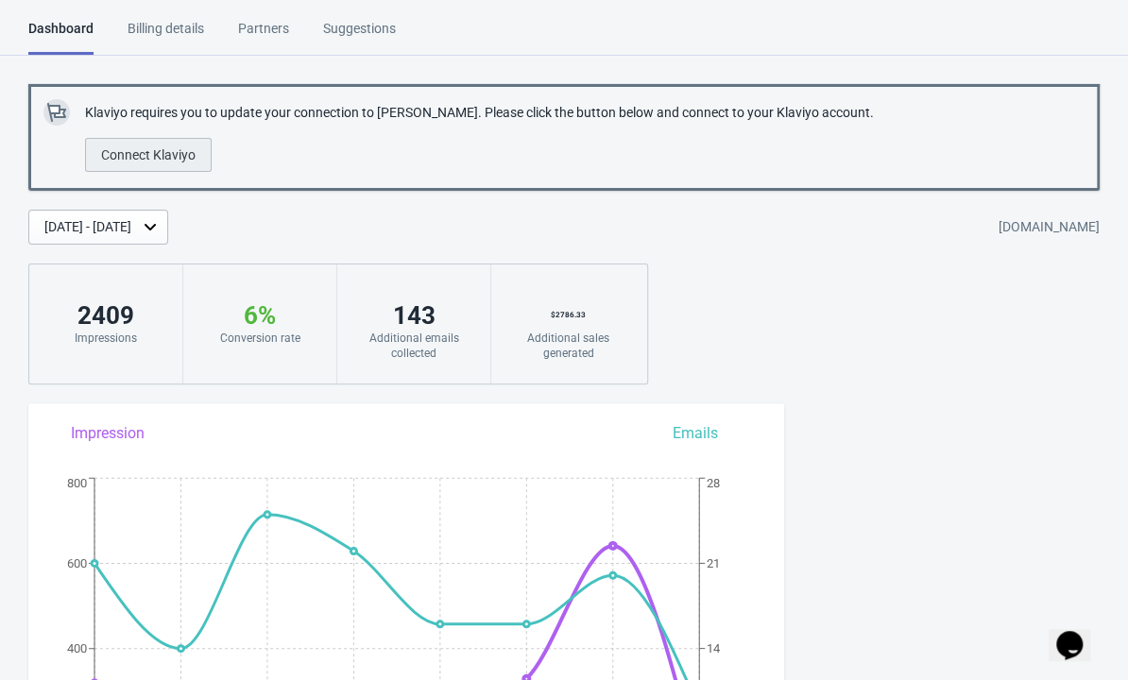
click at [160, 153] on span "Connect Klaviyo" at bounding box center [148, 154] width 95 height 15
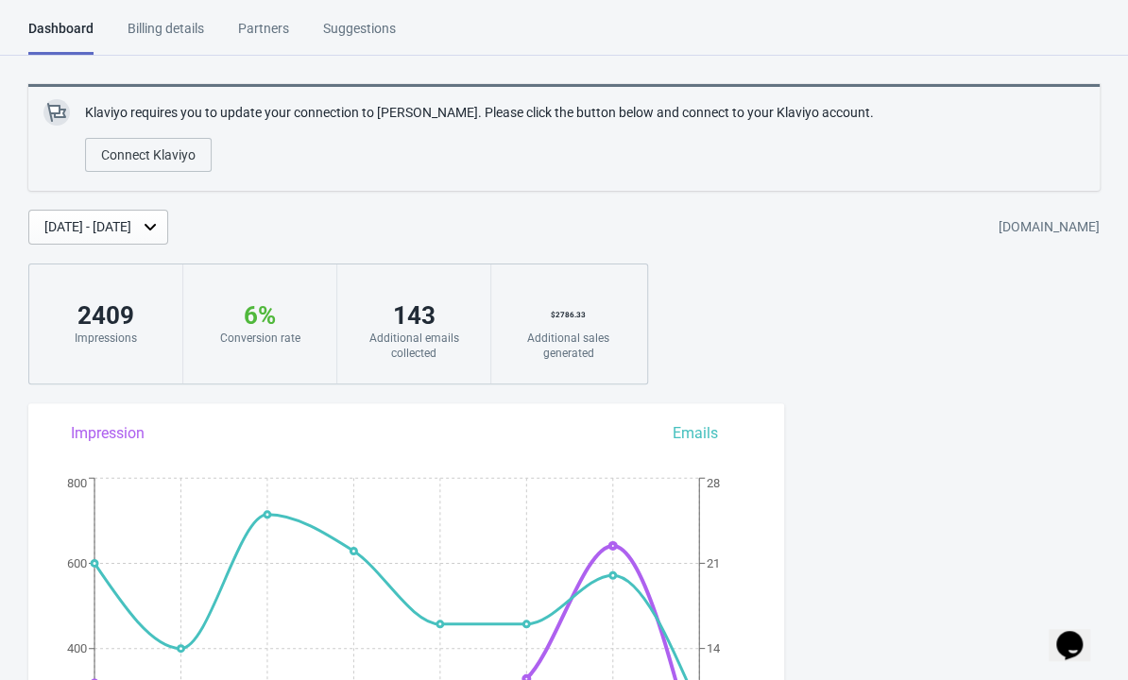
scroll to position [60, 0]
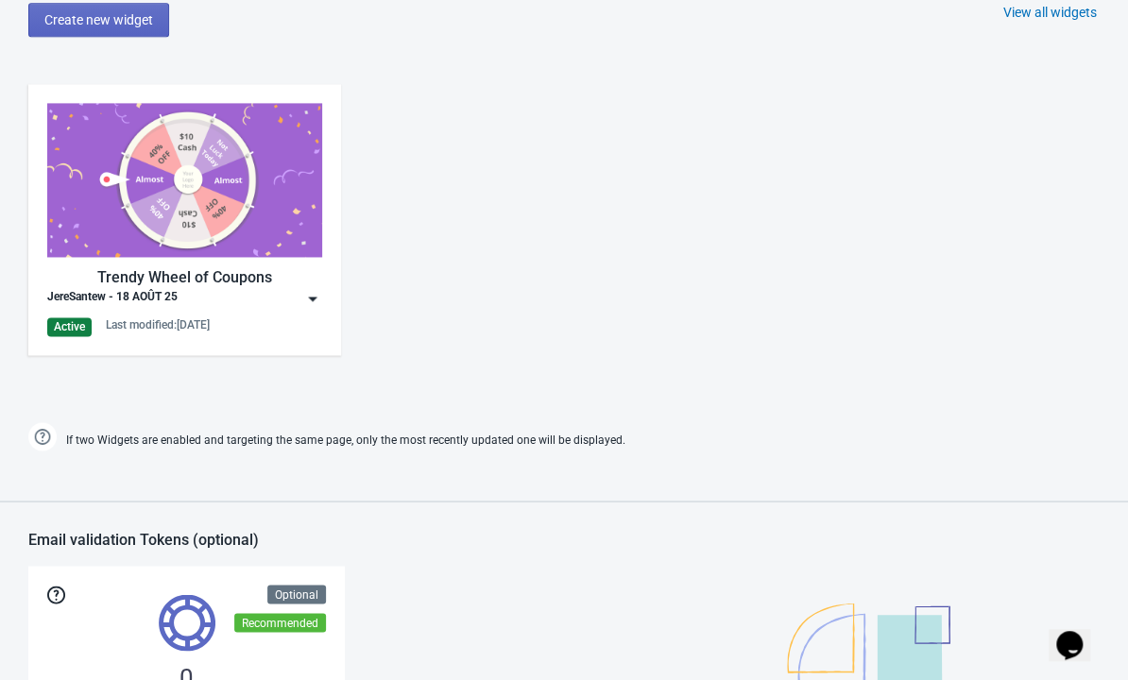
scroll to position [1018, 0]
click at [240, 233] on img at bounding box center [184, 179] width 275 height 154
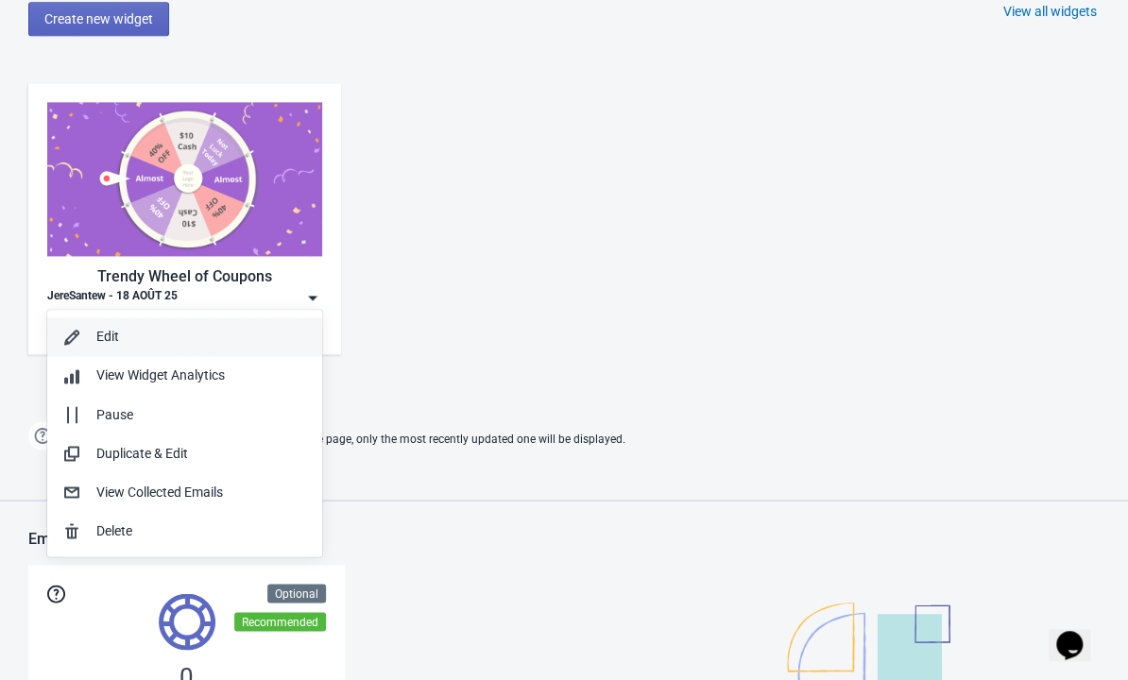
click at [102, 331] on div "Edit" at bounding box center [201, 337] width 211 height 20
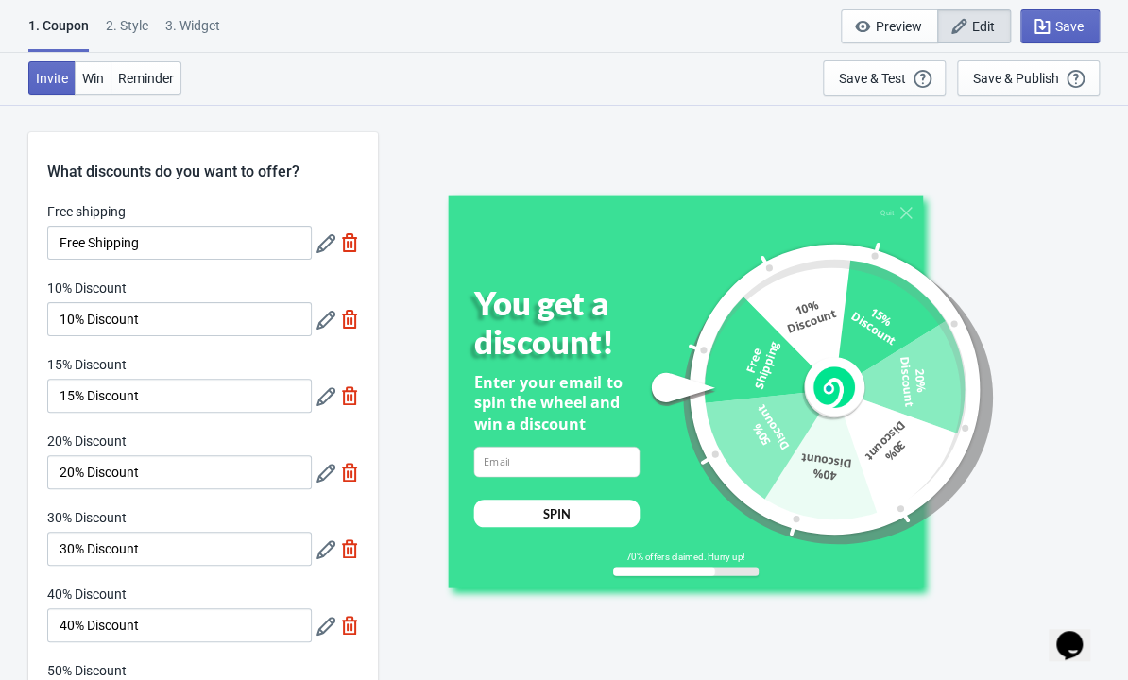
click at [972, 31] on span "Edit" at bounding box center [983, 26] width 23 height 15
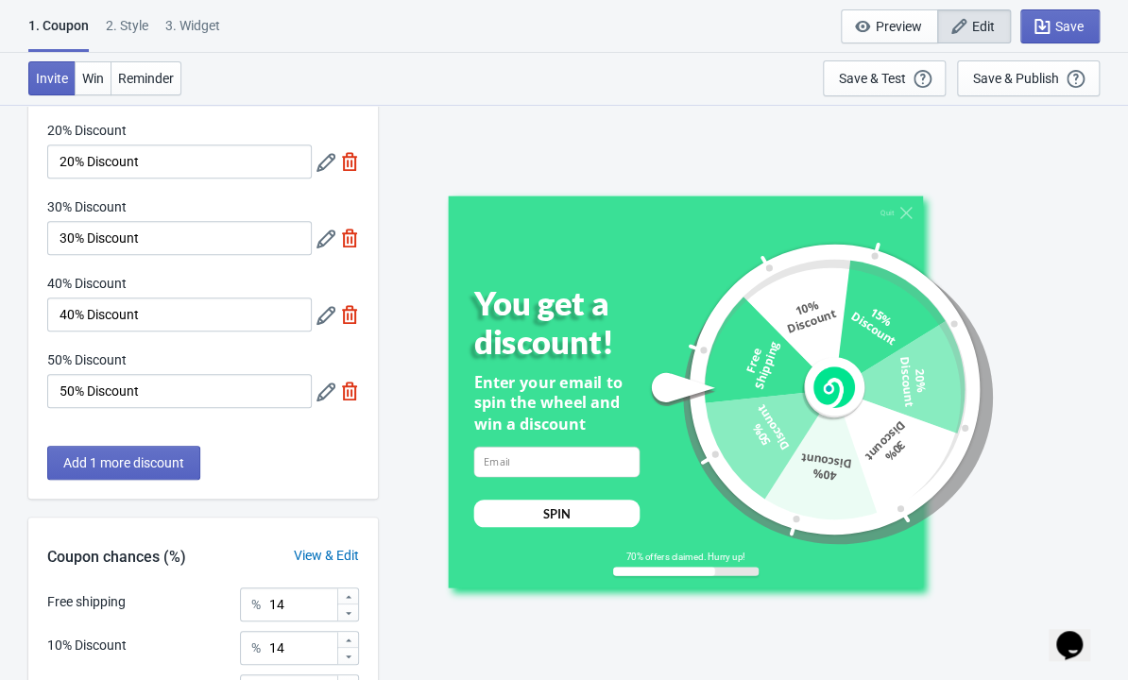
scroll to position [214, 0]
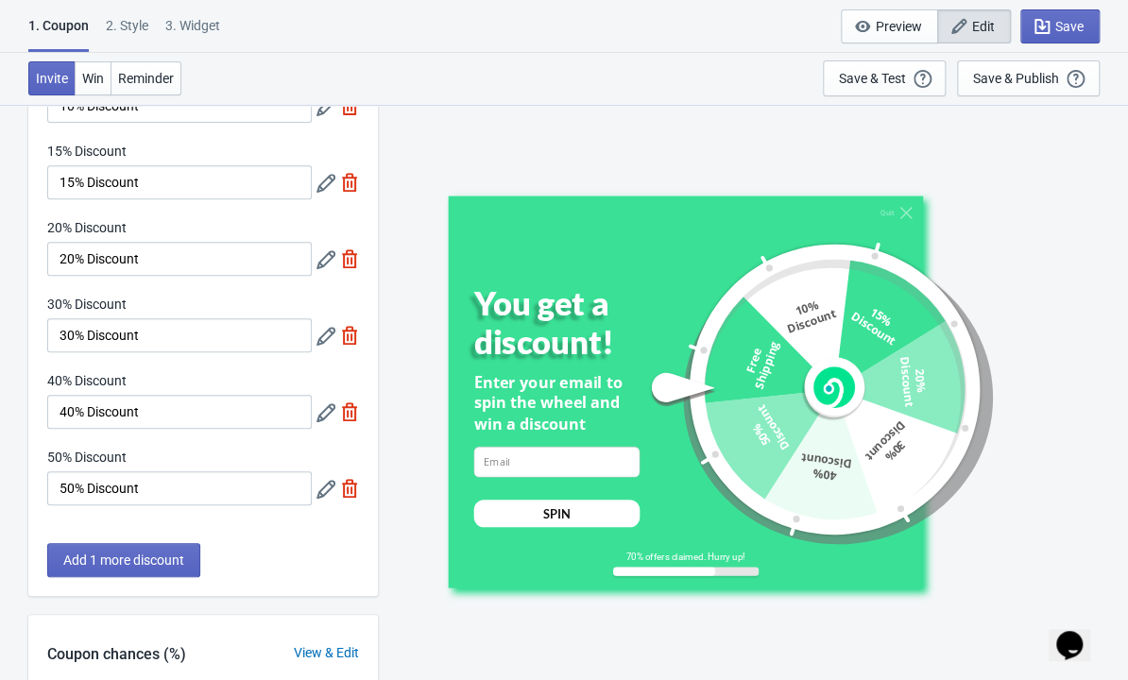
click at [137, 30] on div "2 . Style" at bounding box center [127, 32] width 43 height 33
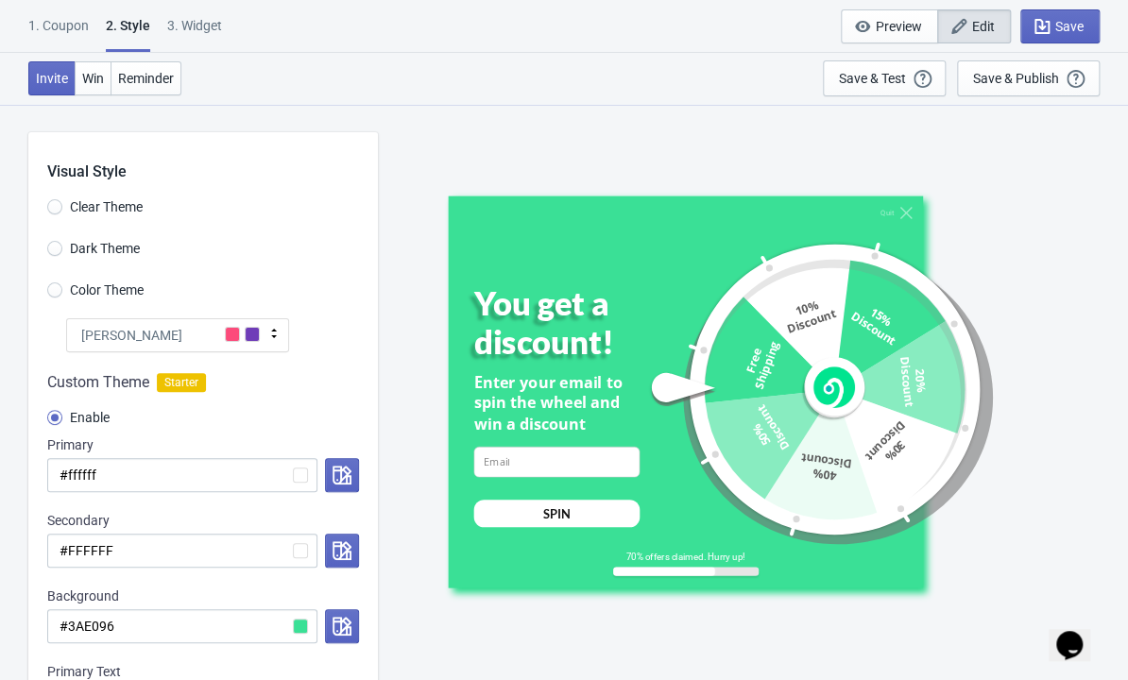
scroll to position [0, 0]
click at [188, 20] on div "3. Widget" at bounding box center [194, 32] width 55 height 33
select select "once"
select select "1"
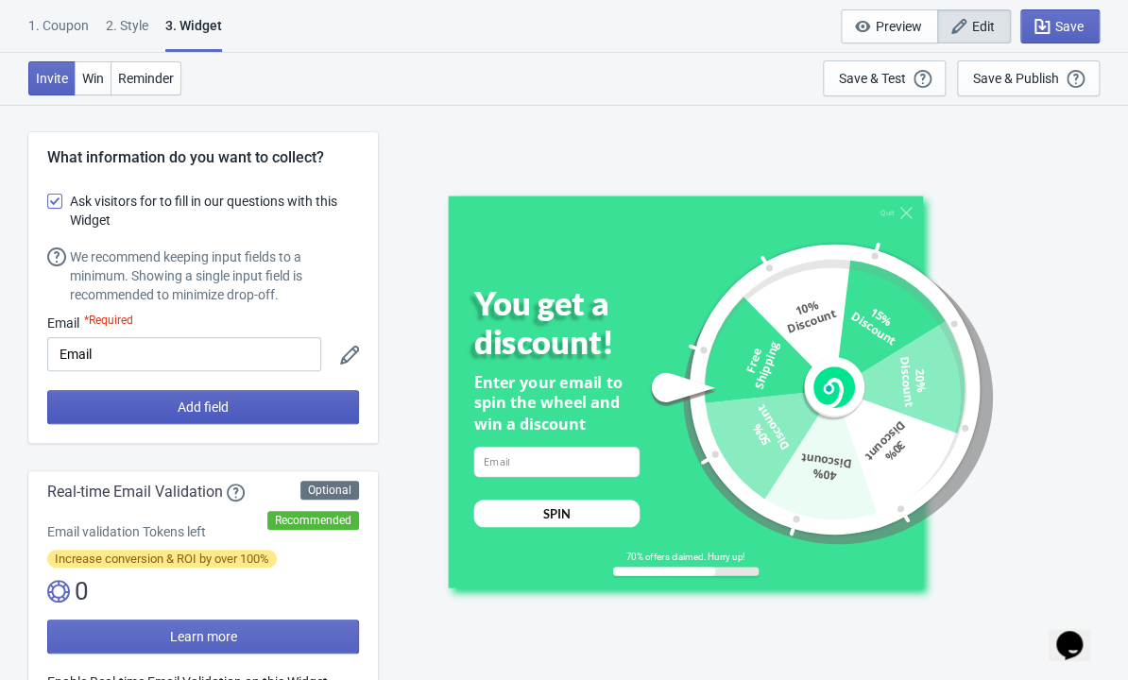
click at [217, 402] on span "Add field" at bounding box center [203, 407] width 51 height 15
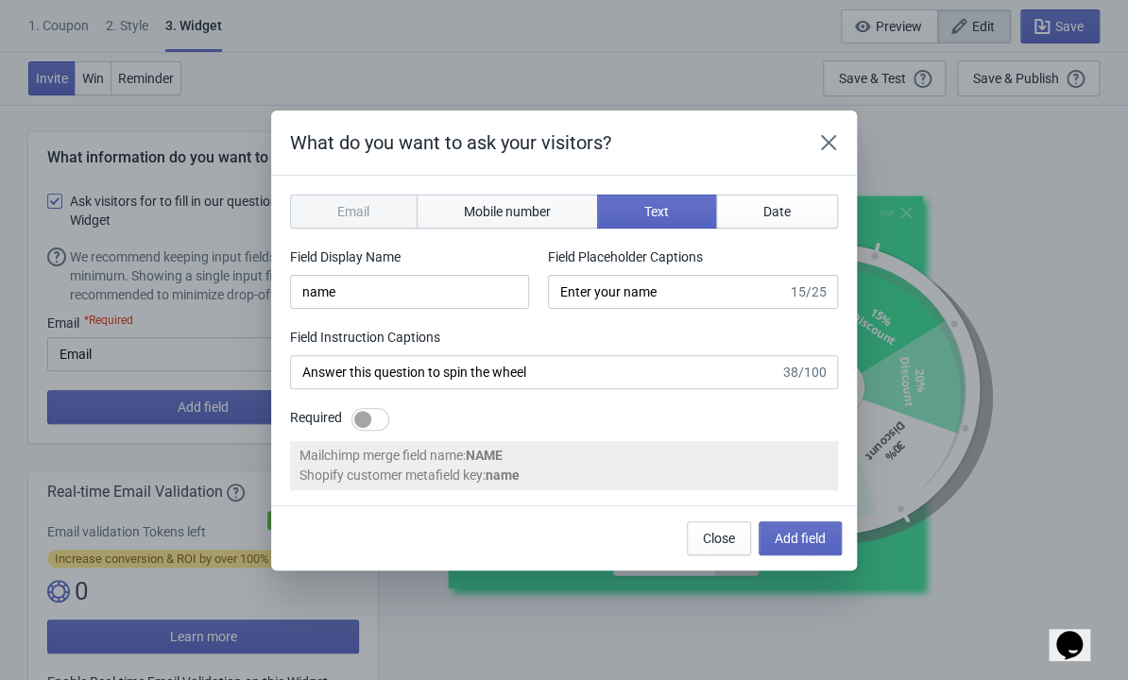
click at [538, 215] on span "Mobile number" at bounding box center [507, 211] width 87 height 15
type input "phone"
type input "Enter your mobile number"
type input "Next, enter your mobile number to spin the wheel"
select select "us"
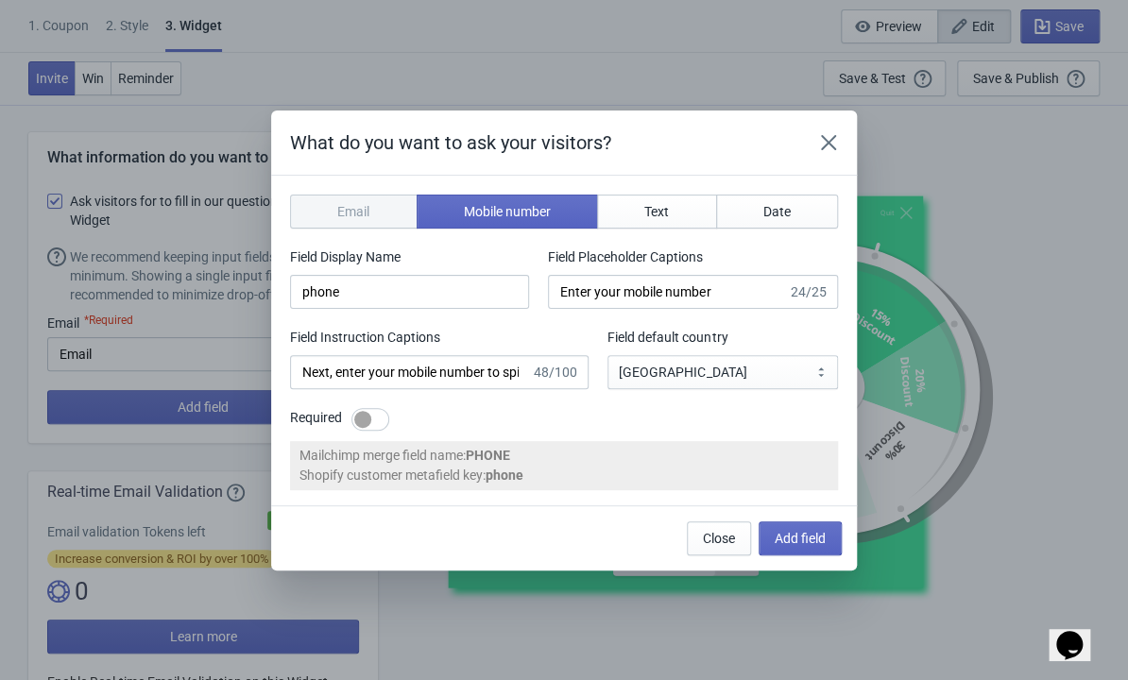
click at [374, 416] on div at bounding box center [371, 419] width 38 height 23
checkbox input "true"
click at [652, 213] on span "Text" at bounding box center [657, 211] width 25 height 15
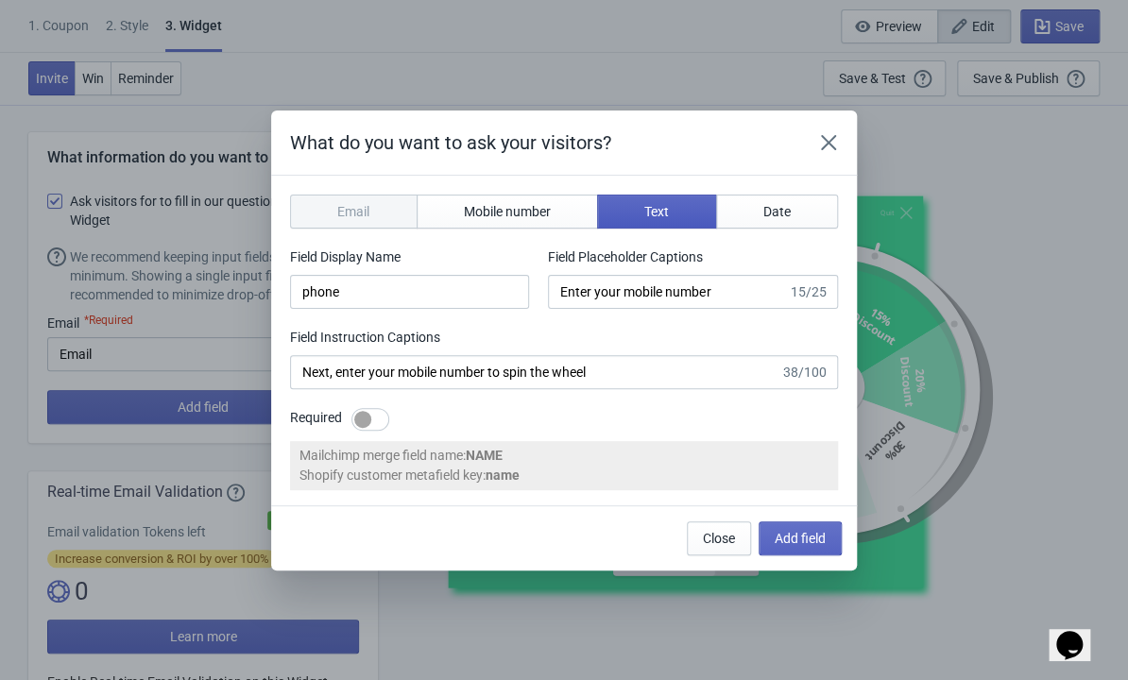
type input "name"
type input "Enter your name"
type input "Answer this question to spin the wheel"
checkbox input "false"
click at [509, 212] on span "Mobile number" at bounding box center [507, 211] width 87 height 15
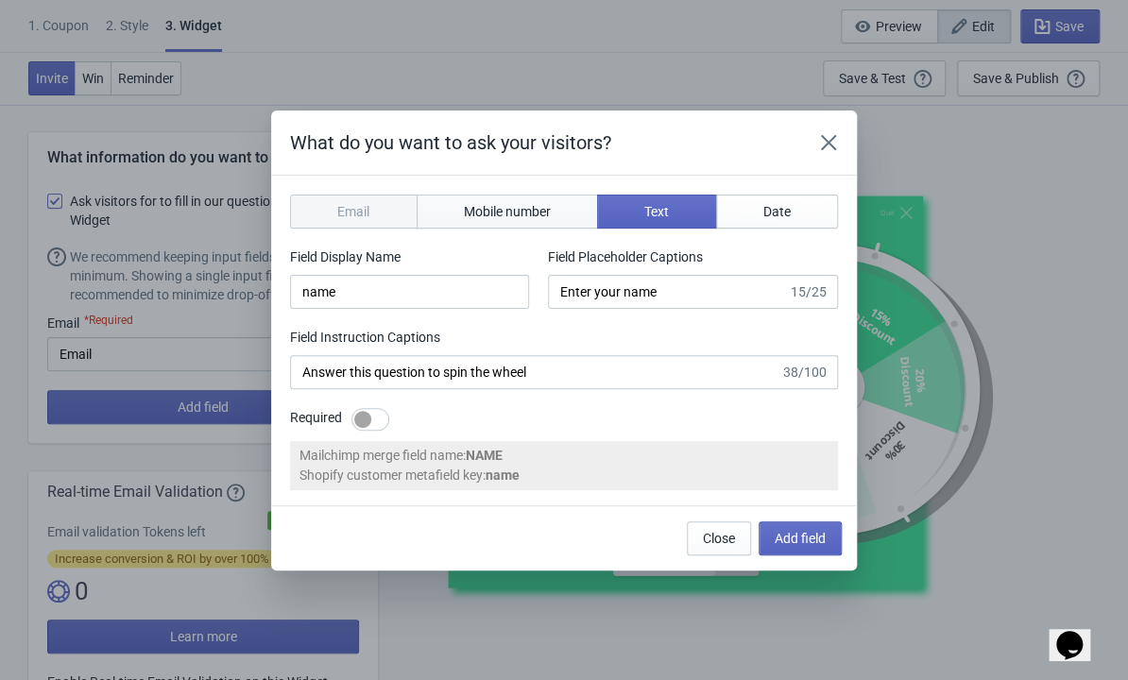
type input "phone"
type input "Enter your mobile number"
type input "Next, enter your mobile number to spin the wheel"
select select "us"
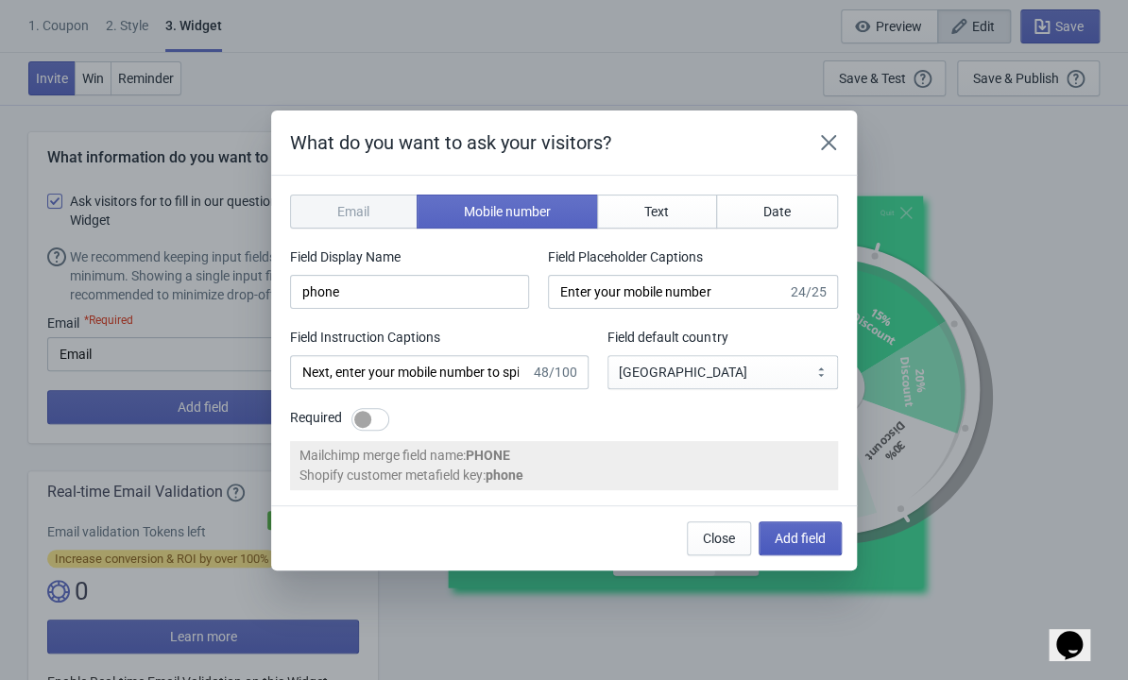
click at [796, 541] on span "Add field" at bounding box center [800, 538] width 51 height 15
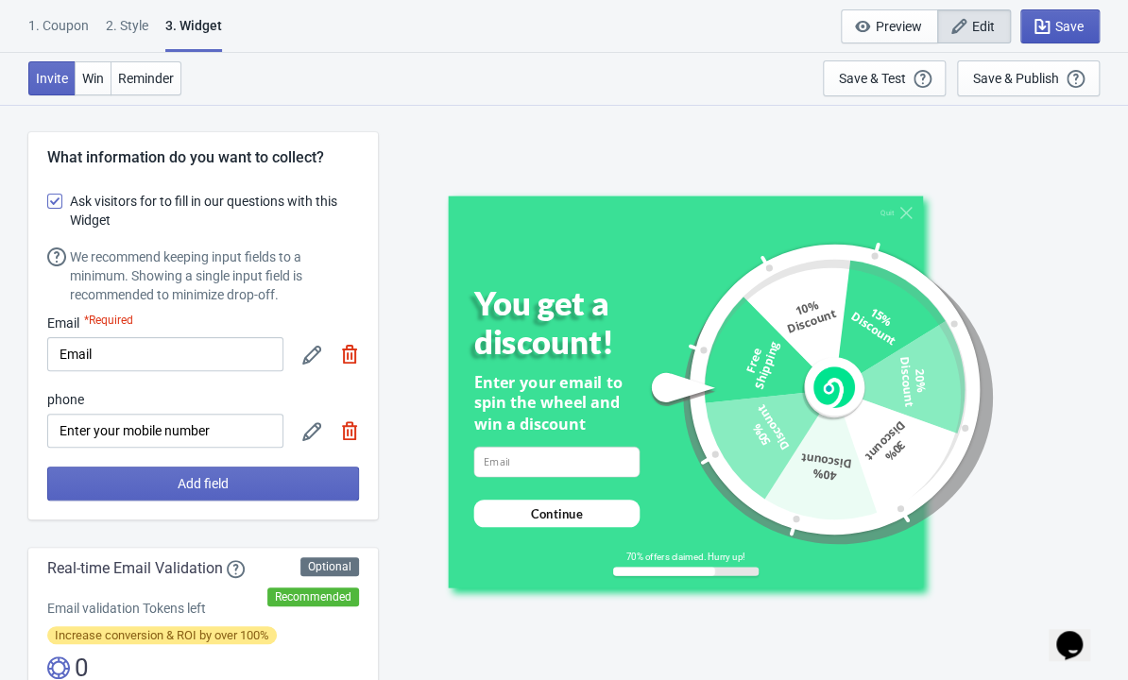
click at [1070, 27] on span "Save" at bounding box center [1070, 26] width 28 height 15
click at [1054, 25] on span "Save" at bounding box center [1060, 26] width 47 height 19
click at [1051, 17] on span "Save" at bounding box center [1060, 26] width 47 height 19
click at [1051, 24] on span "Save" at bounding box center [1060, 26] width 47 height 19
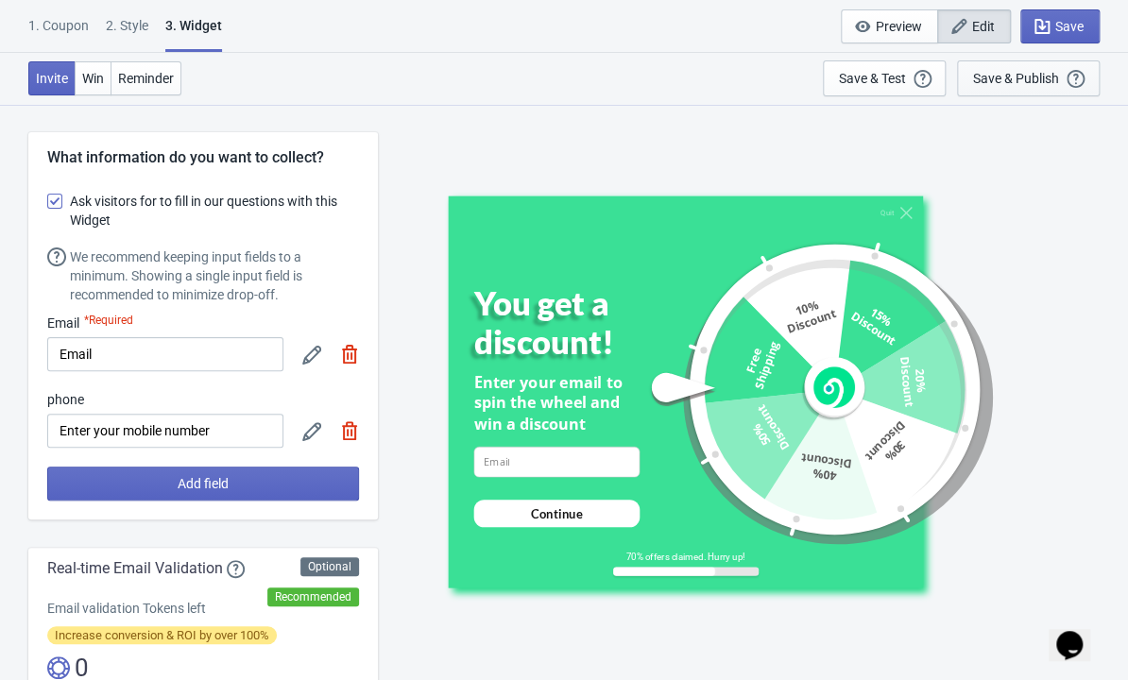
click at [998, 72] on div "Save & Publish" at bounding box center [1016, 78] width 86 height 15
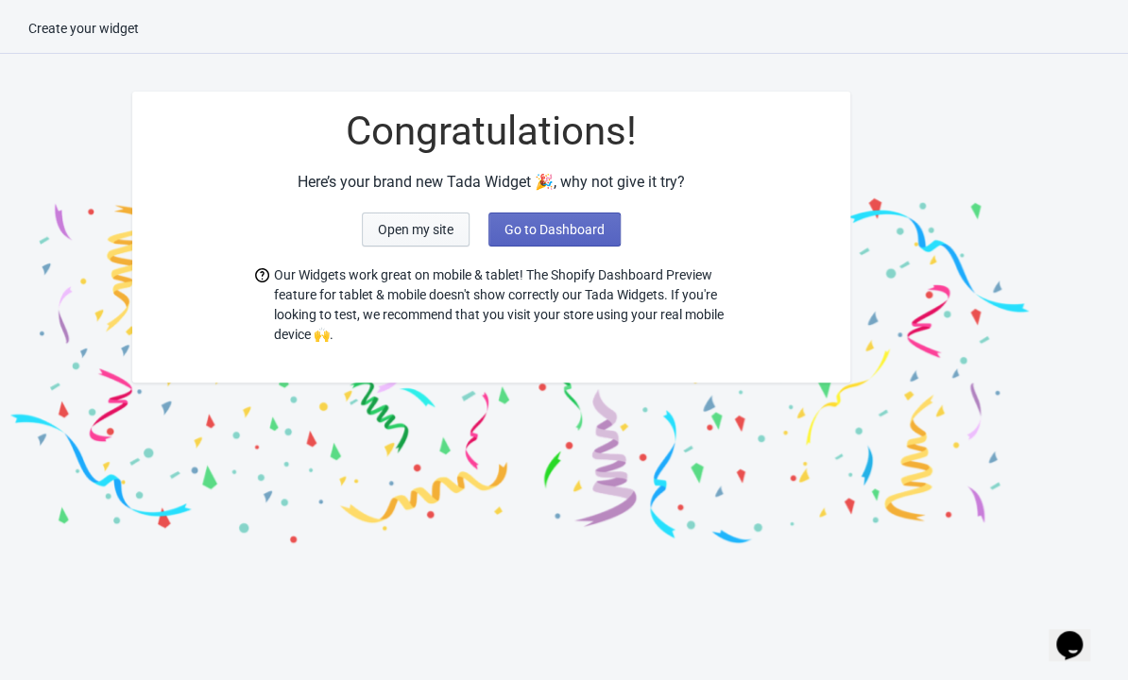
click at [427, 232] on span "Open my site" at bounding box center [416, 229] width 76 height 15
click at [549, 227] on span "Go to Dashboard" at bounding box center [555, 229] width 100 height 15
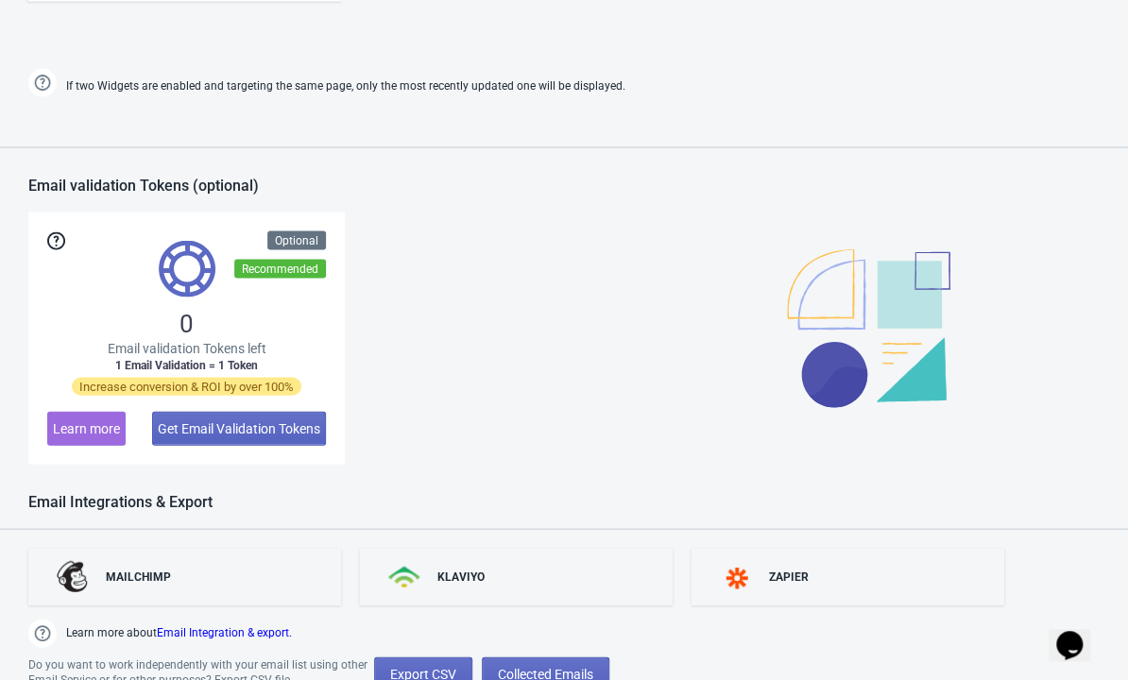
scroll to position [1408, 0]
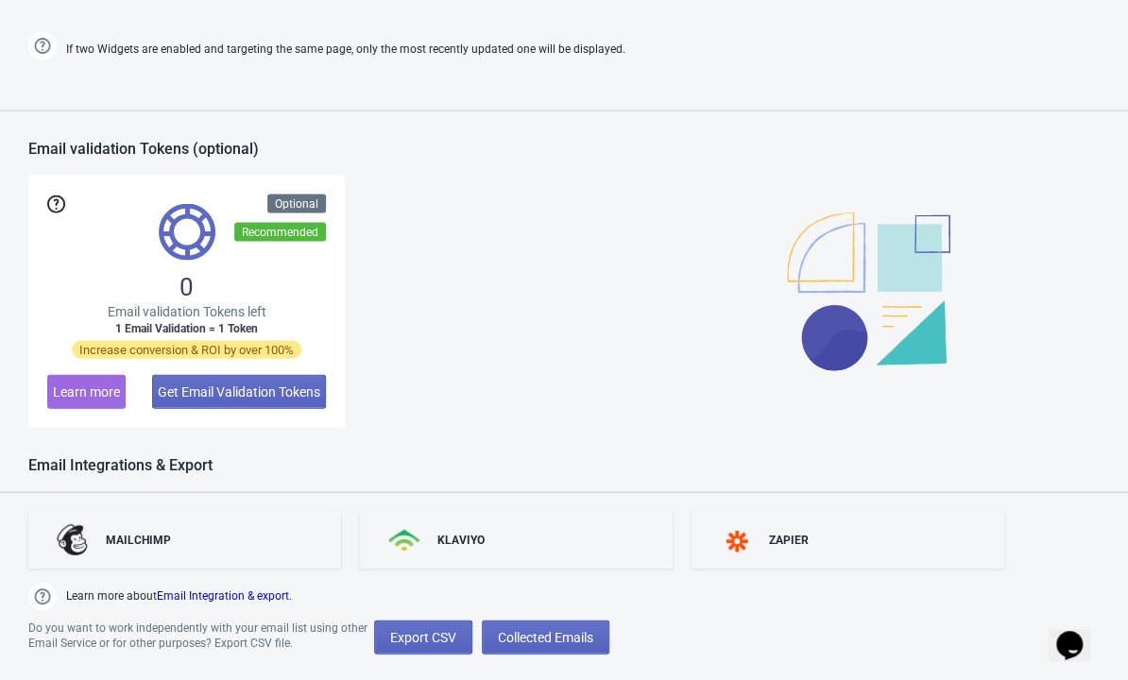
click at [265, 290] on div "0 Email validation Tokens left 1 Email Validation = 1 Token Increase conversion…" at bounding box center [186, 301] width 317 height 252
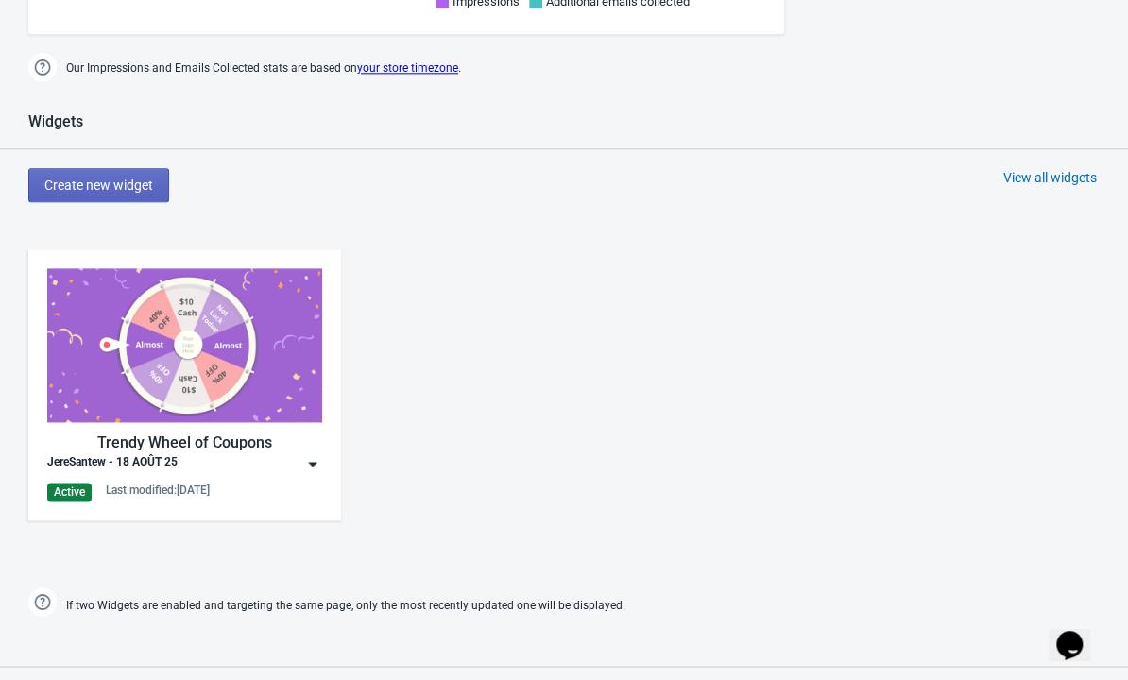
scroll to position [841, 0]
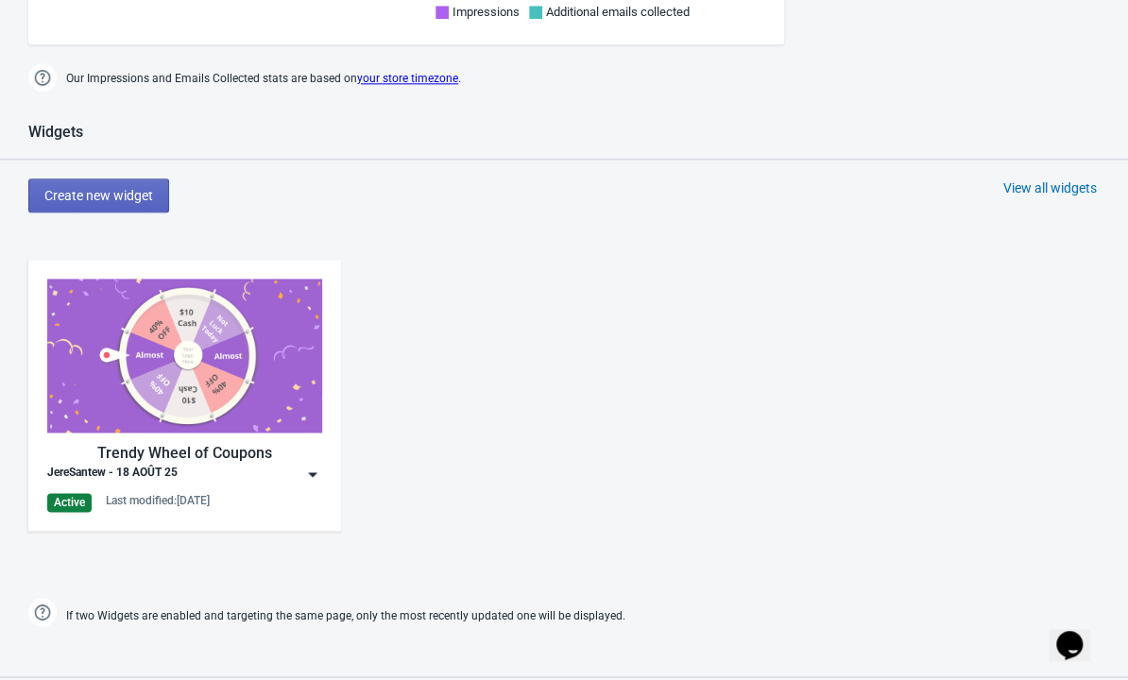
click at [215, 299] on img at bounding box center [184, 356] width 275 height 154
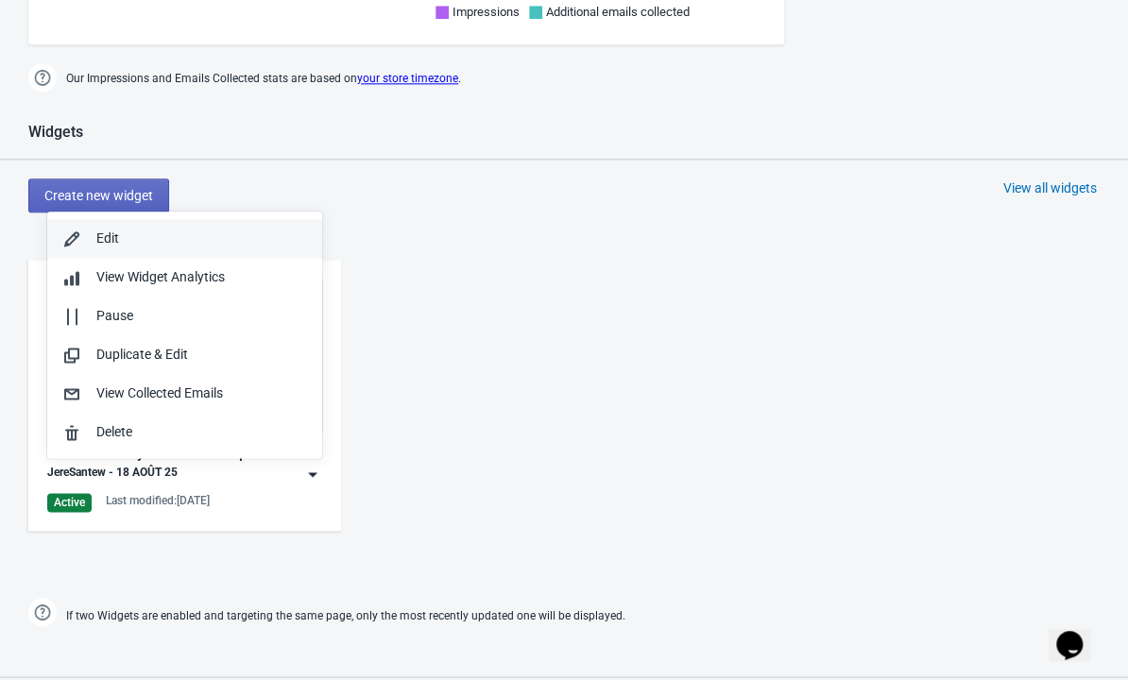
click at [120, 235] on div "Edit" at bounding box center [201, 239] width 211 height 20
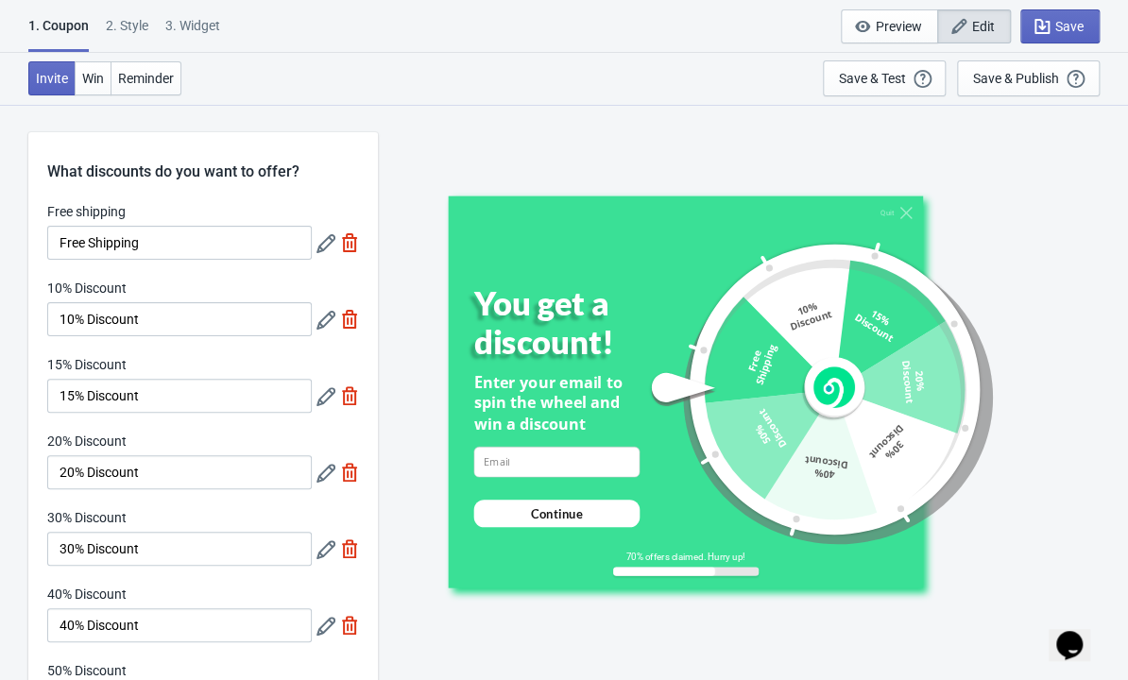
click at [193, 23] on div "3. Widget" at bounding box center [192, 32] width 55 height 33
select select "once"
select select "1"
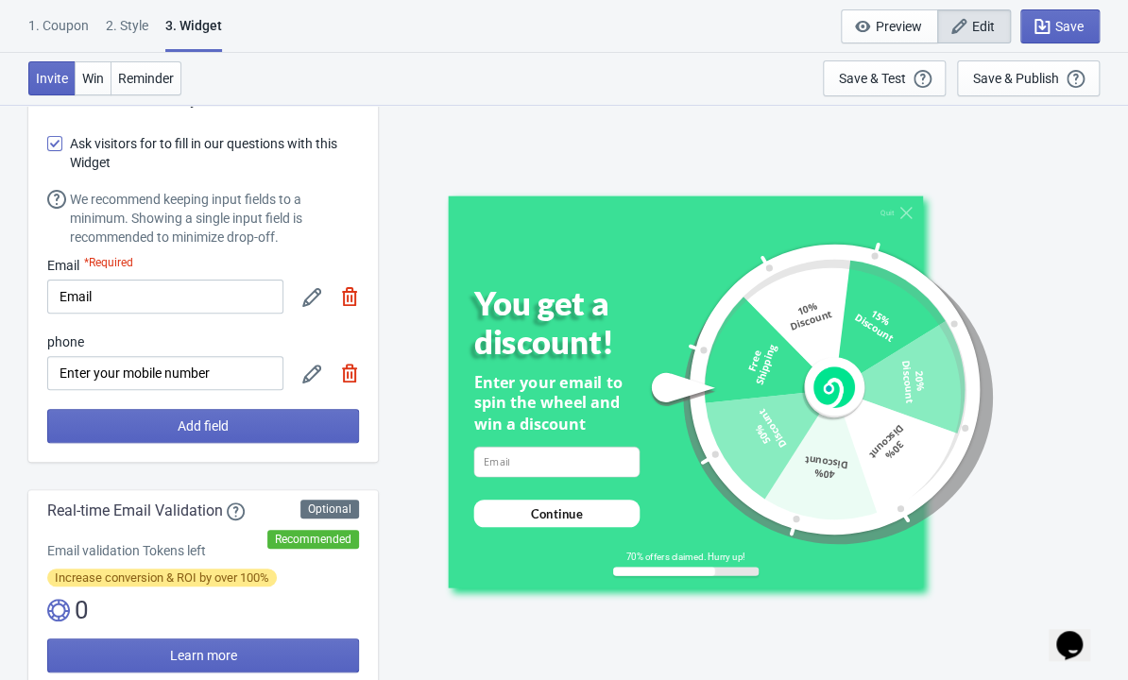
scroll to position [60, 0]
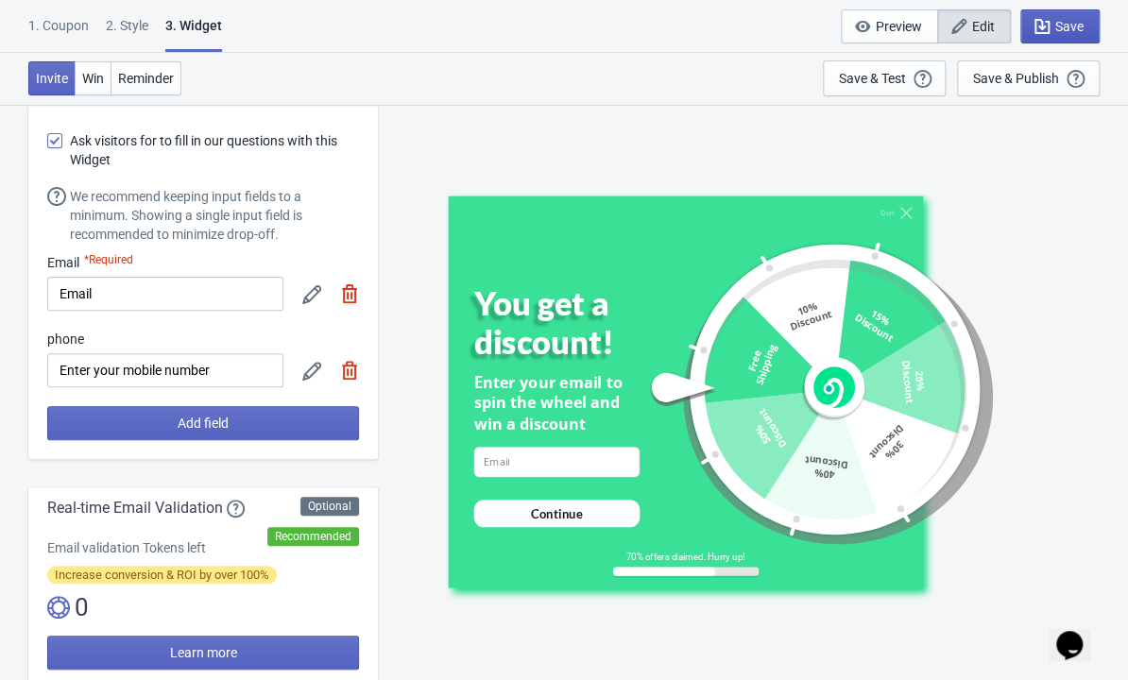
click at [1056, 26] on span "Save" at bounding box center [1070, 26] width 28 height 15
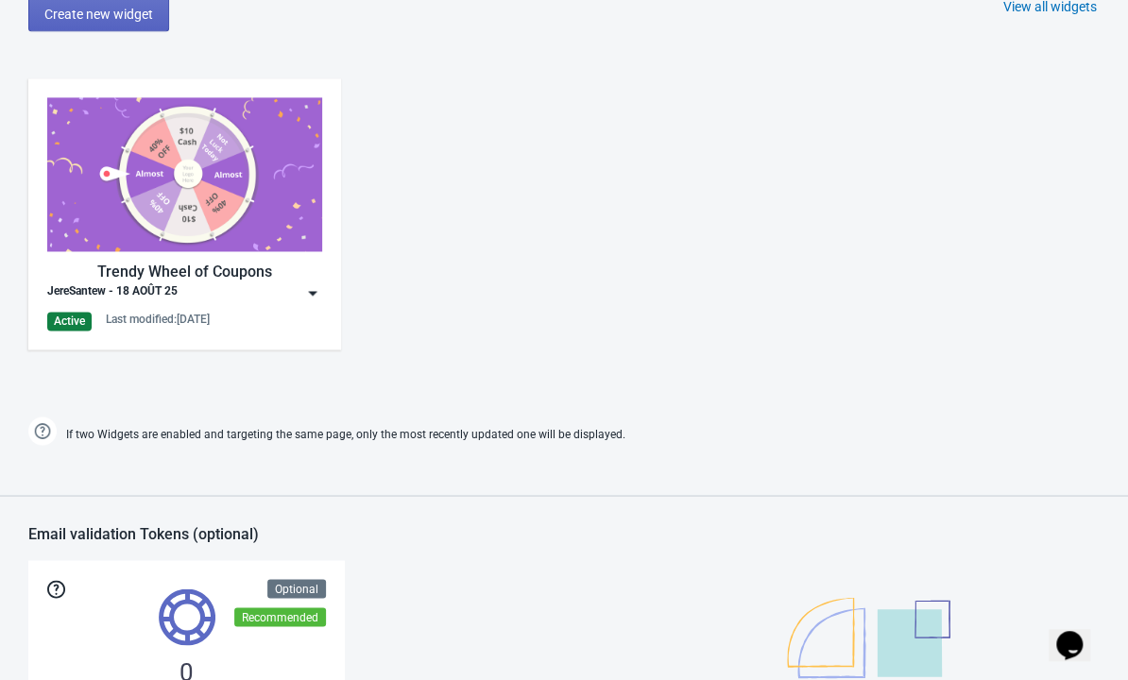
scroll to position [1104, 0]
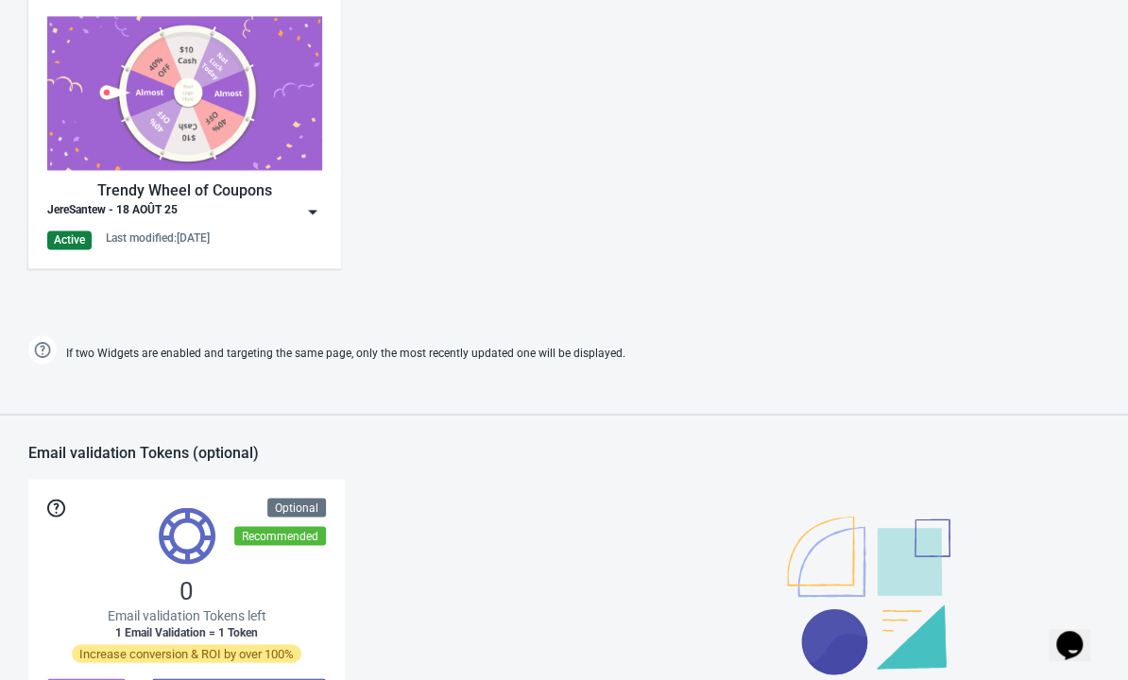
click at [243, 192] on div "Trendy Wheel of Coupons" at bounding box center [184, 191] width 275 height 23
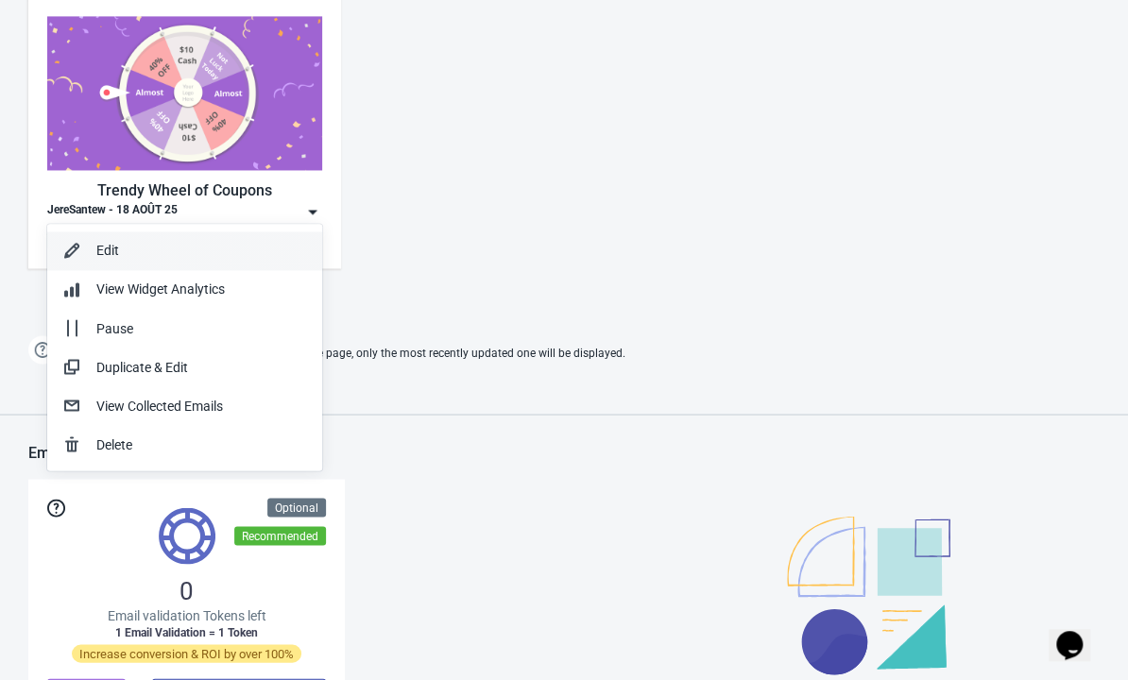
click at [151, 249] on div "Edit" at bounding box center [201, 251] width 211 height 20
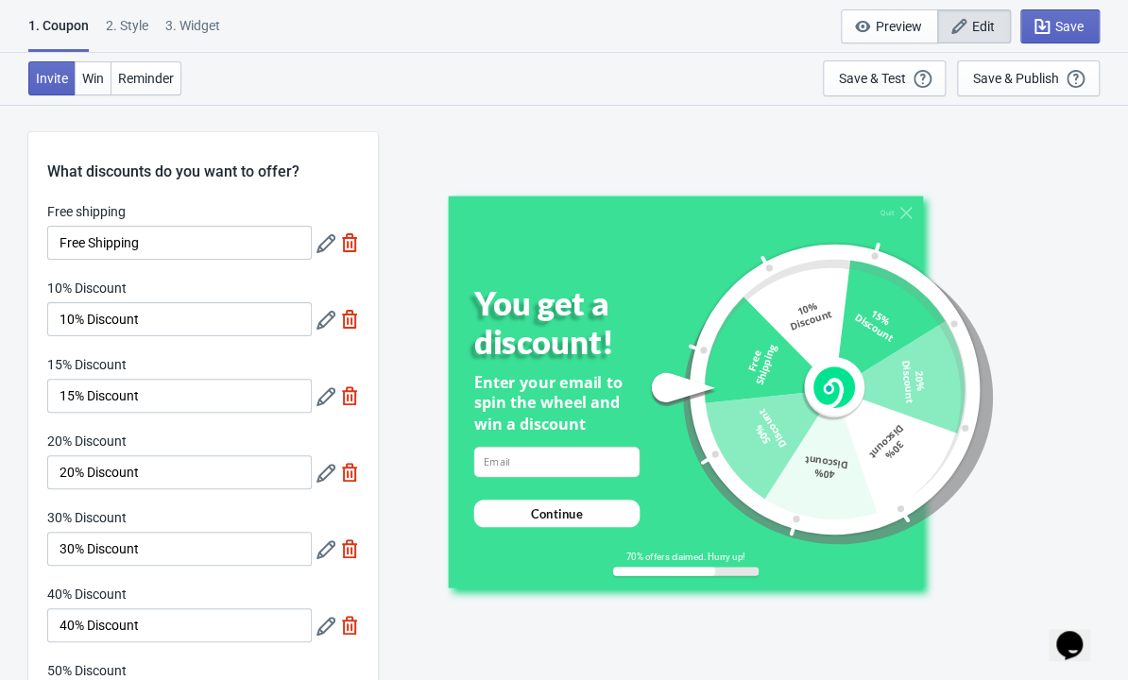
click at [193, 30] on div "3. Widget" at bounding box center [192, 32] width 55 height 33
select select "once"
select select "1"
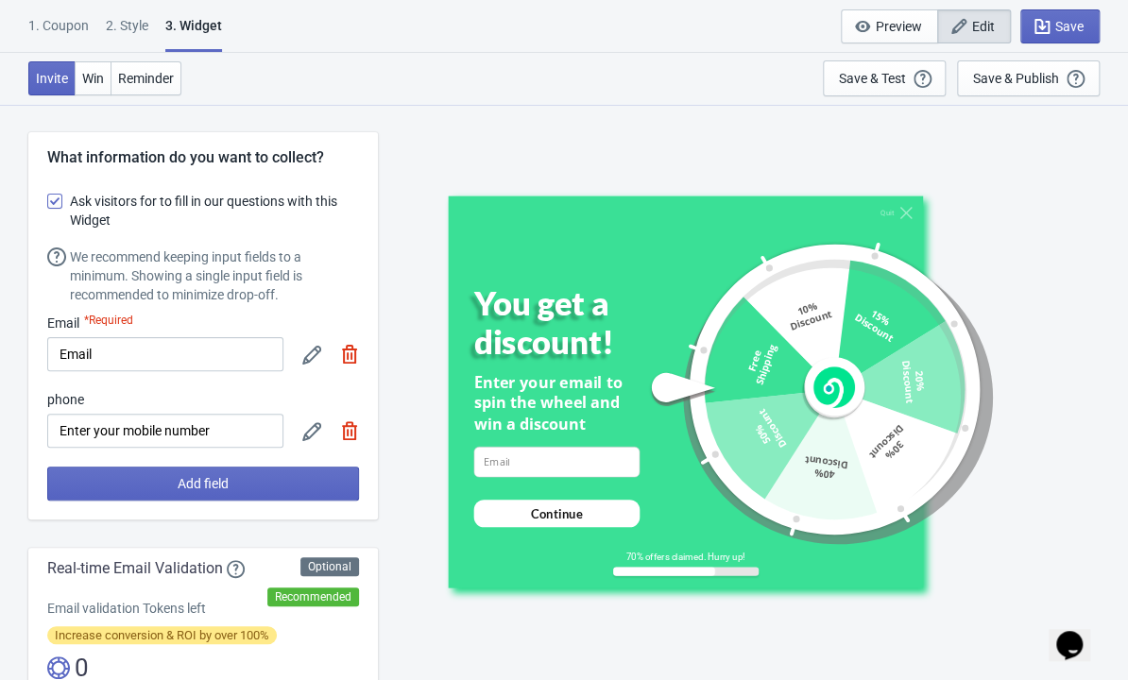
click at [123, 322] on div "*Required" at bounding box center [108, 323] width 49 height 19
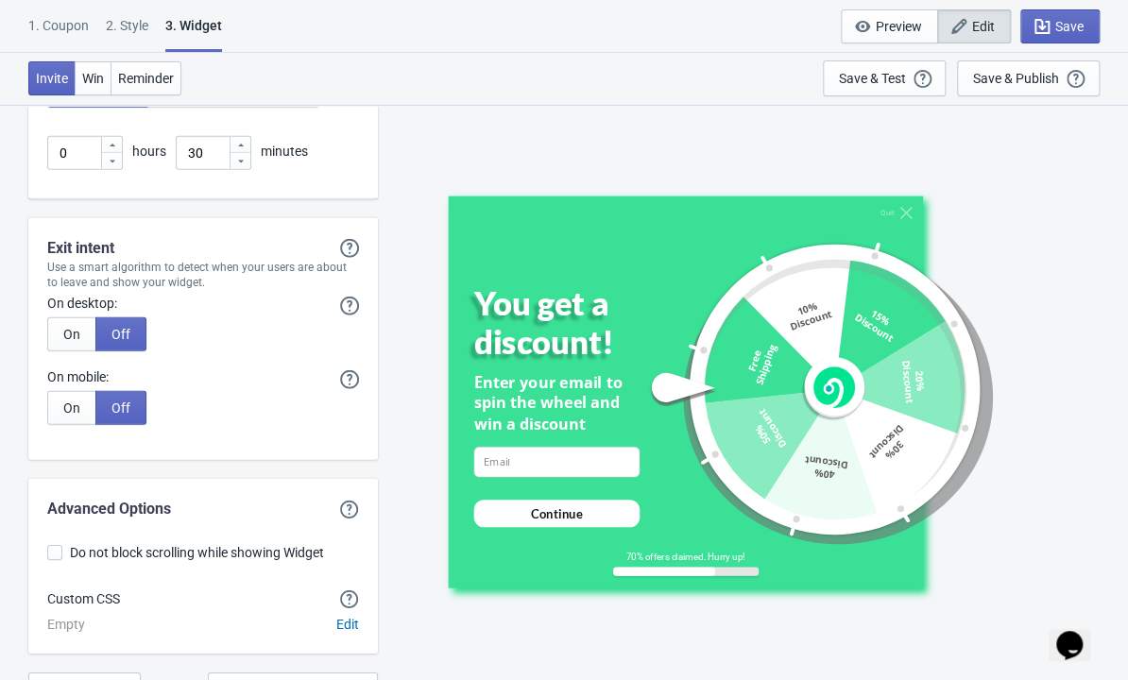
scroll to position [4810, 0]
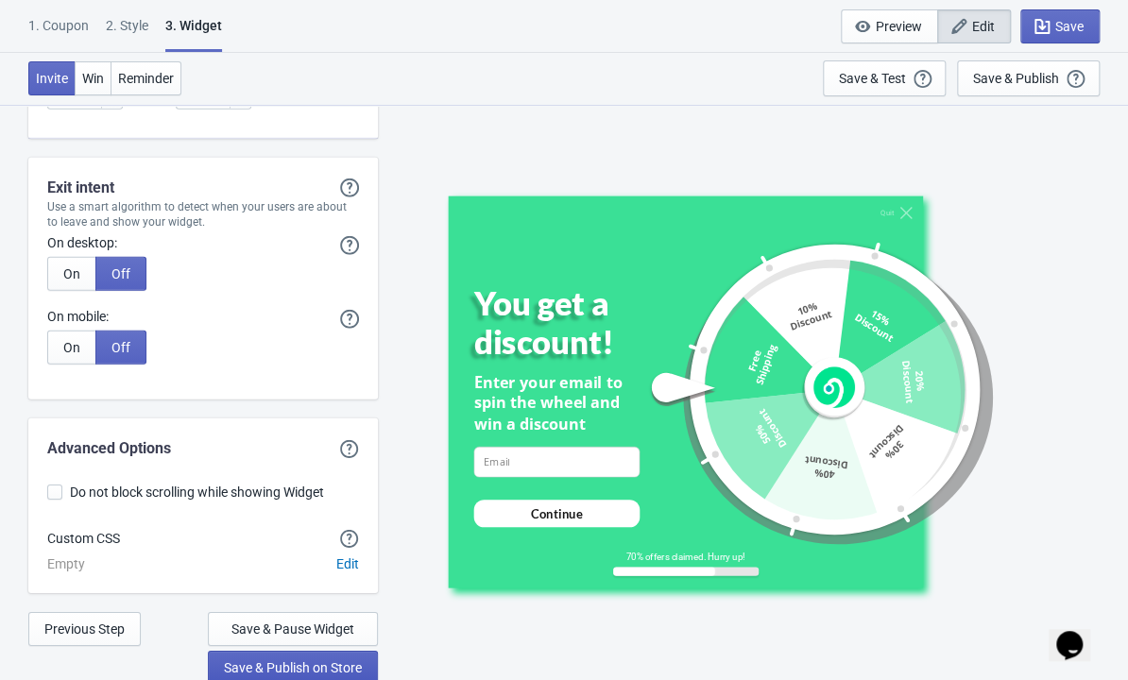
click at [264, 668] on span "Save & Publish on Store" at bounding box center [293, 668] width 138 height 15
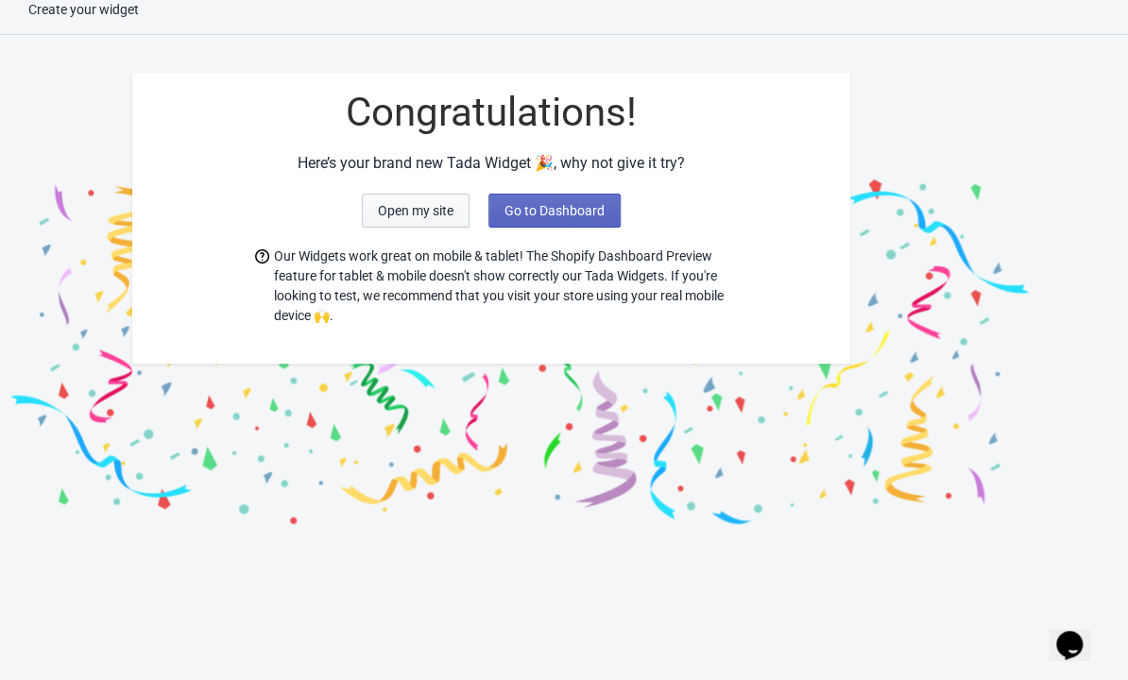
click at [439, 219] on button "Open my site" at bounding box center [416, 211] width 108 height 34
